Goal: Transaction & Acquisition: Book appointment/travel/reservation

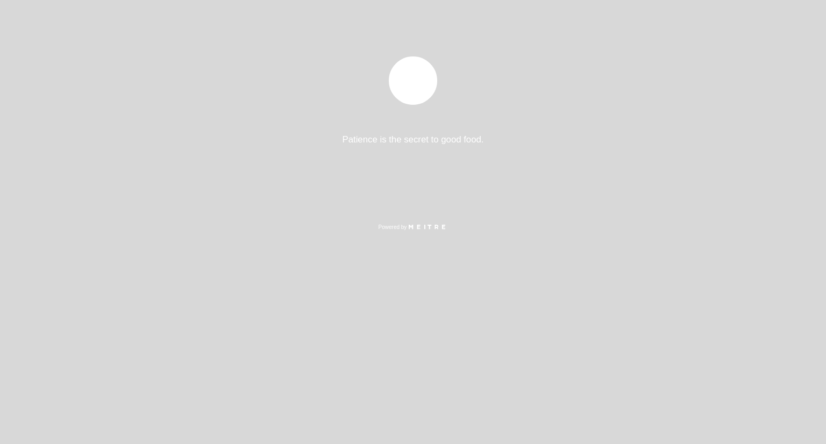
select select "es"
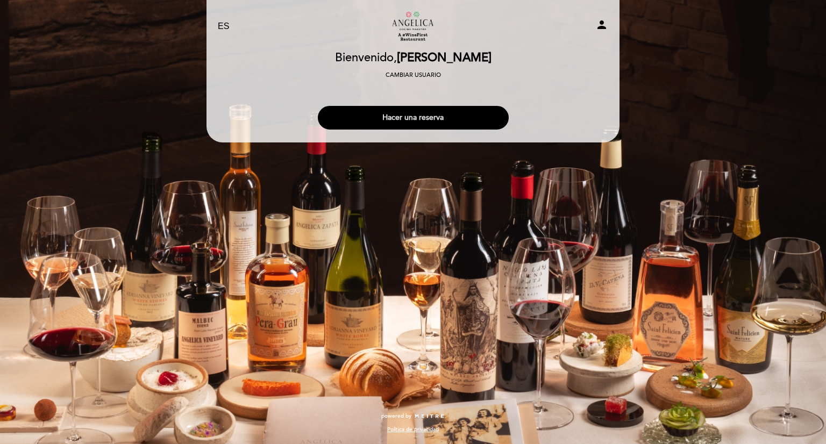
click at [379, 113] on button "Hacer una reserva" at bounding box center [413, 118] width 191 height 24
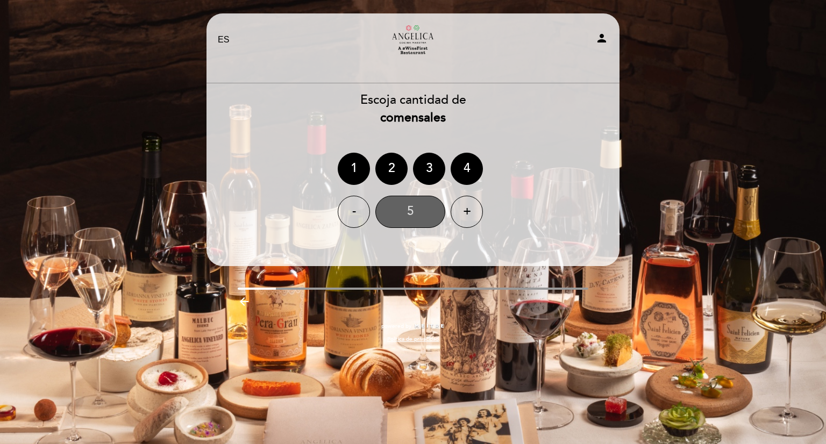
click at [428, 207] on div "5" at bounding box center [410, 212] width 70 height 32
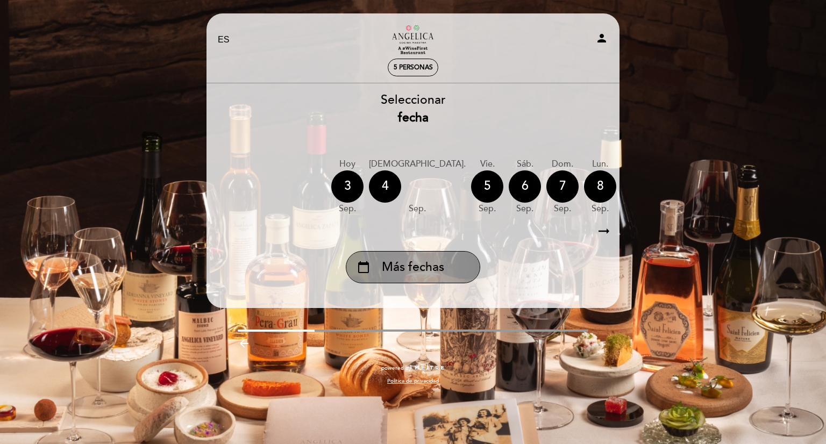
click at [422, 256] on div "calendar_today Más fechas" at bounding box center [413, 267] width 134 height 32
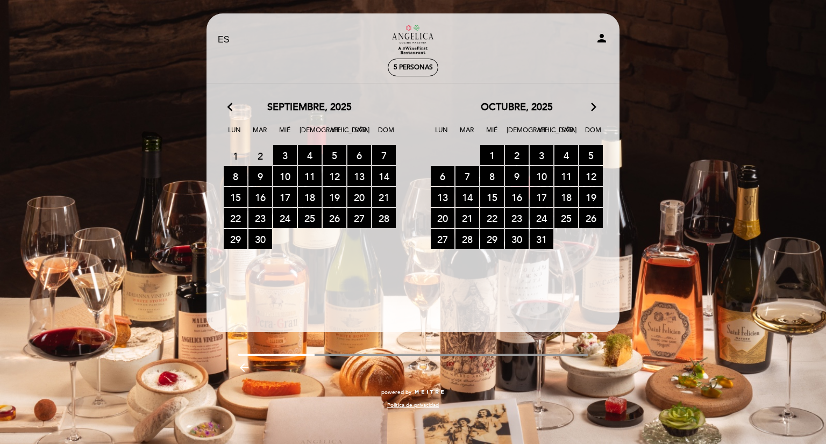
click at [593, 110] on icon "arrow_forward_ios" at bounding box center [594, 108] width 10 height 14
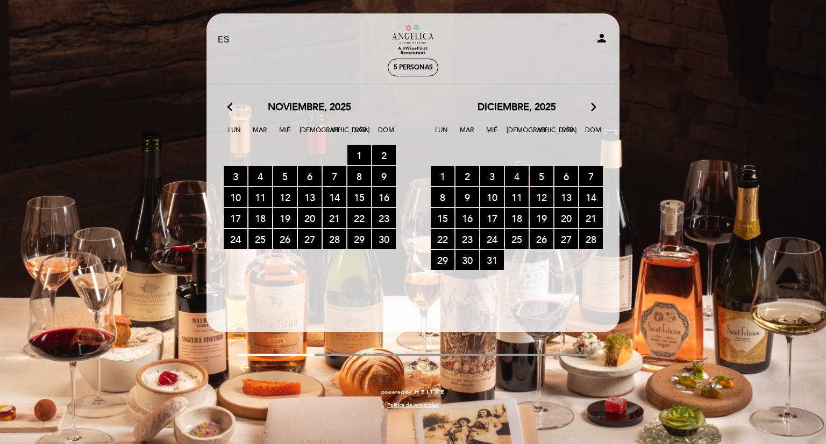
click at [518, 175] on span "4 RESERVAS DISPONIBLES" at bounding box center [517, 176] width 24 height 20
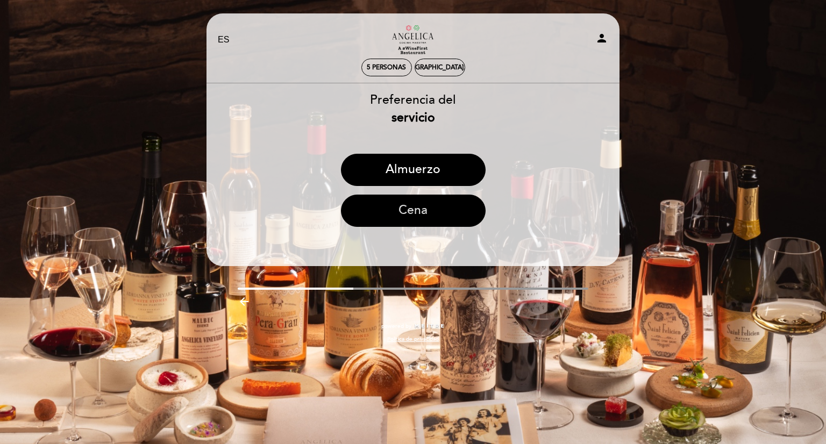
click at [442, 210] on button "Cena" at bounding box center [413, 211] width 145 height 32
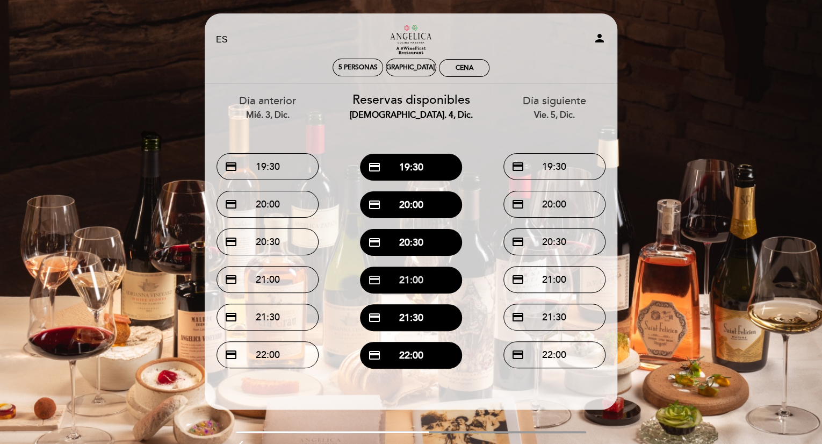
click at [413, 280] on button "credit_card 21:00" at bounding box center [411, 280] width 102 height 27
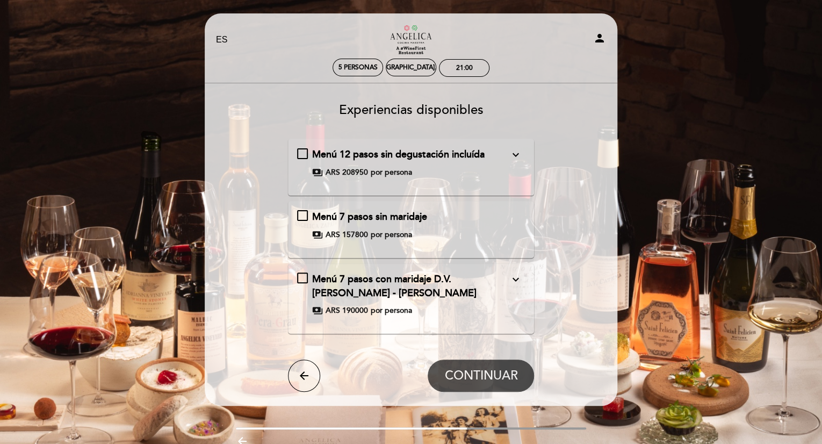
click at [518, 278] on icon "expand_more" at bounding box center [515, 279] width 13 height 13
click at [514, 283] on icon "expand_less" at bounding box center [515, 279] width 13 height 13
click at [406, 278] on span "Menú 7 pasos con maridaje D.V. [PERSON_NAME] - [PERSON_NAME]" at bounding box center [394, 286] width 164 height 26
click at [299, 275] on div "Menú 7 pasos con maridaje D.V. [PERSON_NAME] - [PERSON_NAME] expand_less paymen…" at bounding box center [411, 295] width 228 height 44
click at [515, 277] on icon "expand_more" at bounding box center [515, 279] width 13 height 13
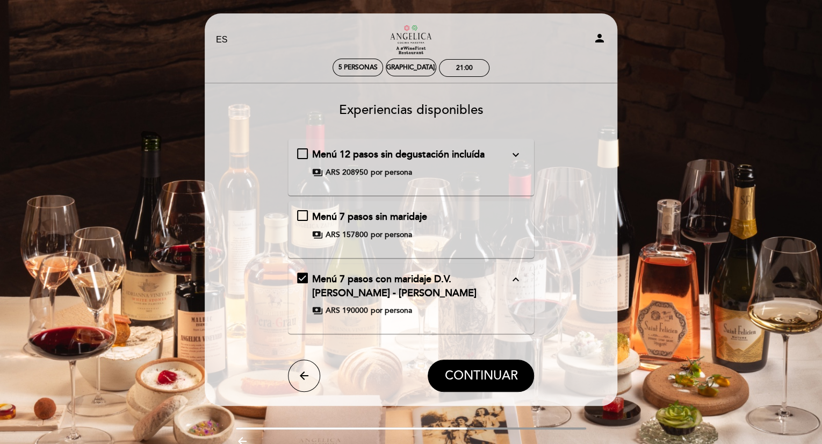
click at [515, 280] on icon "expand_less" at bounding box center [515, 279] width 13 height 13
click at [355, 299] on div "Menú 7 pasos con maridaje D.V. [PERSON_NAME] - [PERSON_NAME] expand_more paymen…" at bounding box center [411, 295] width 228 height 44
click at [355, 299] on div "Menú 7 pasos con maridaje D.V. [PERSON_NAME] - [PERSON_NAME] expand_less paymen…" at bounding box center [411, 295] width 228 height 44
click at [413, 60] on div "[DEMOGRAPHIC_DATA]. 4, dic." at bounding box center [411, 68] width 51 height 18
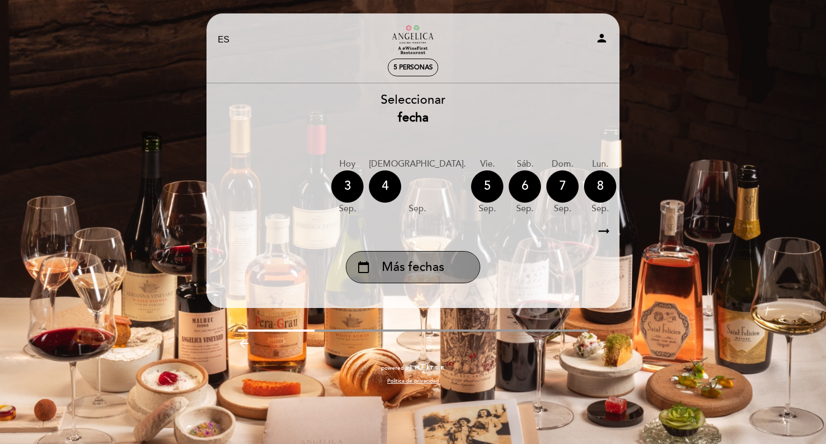
click at [400, 269] on span "Más fechas" at bounding box center [413, 268] width 62 height 18
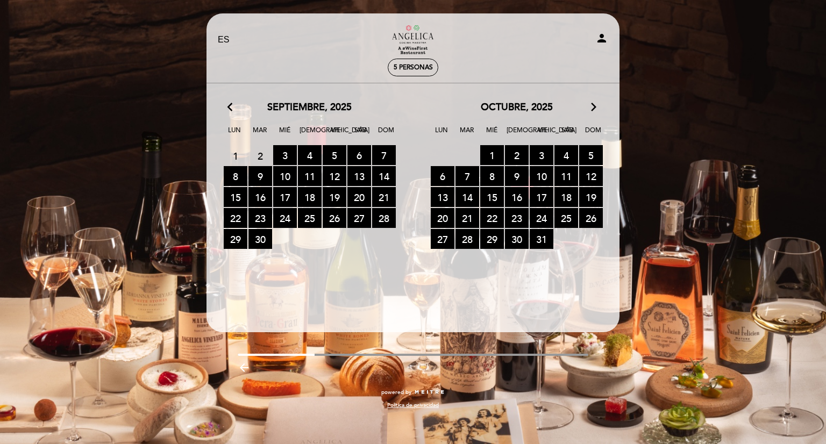
click at [594, 107] on icon "arrow_forward_ios" at bounding box center [594, 108] width 10 height 14
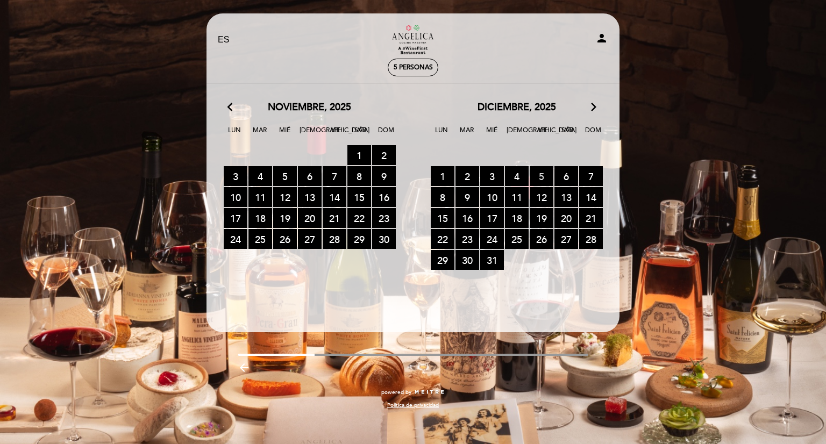
click at [538, 177] on span "5 RESERVAS DISPONIBLES" at bounding box center [541, 176] width 24 height 20
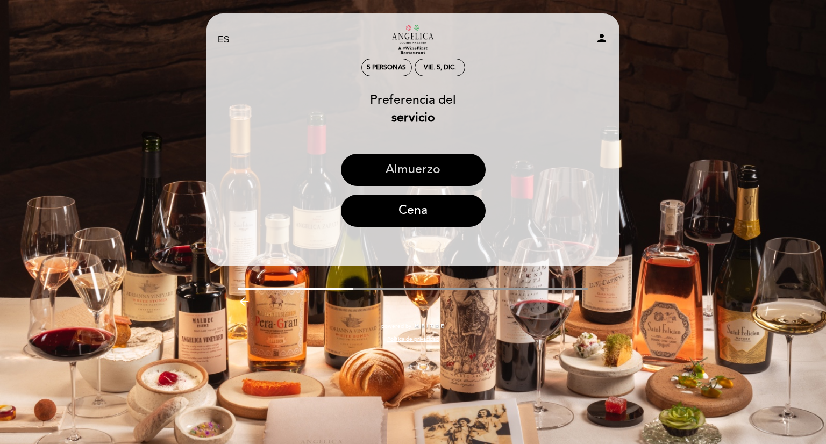
click at [426, 164] on button "Almuerzo" at bounding box center [413, 170] width 145 height 32
